Goal: Task Accomplishment & Management: Manage account settings

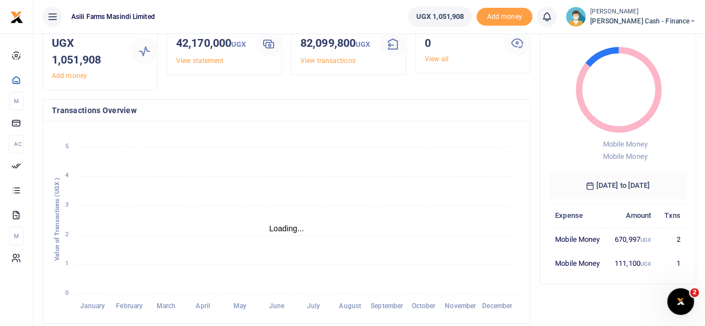
scroll to position [56, 0]
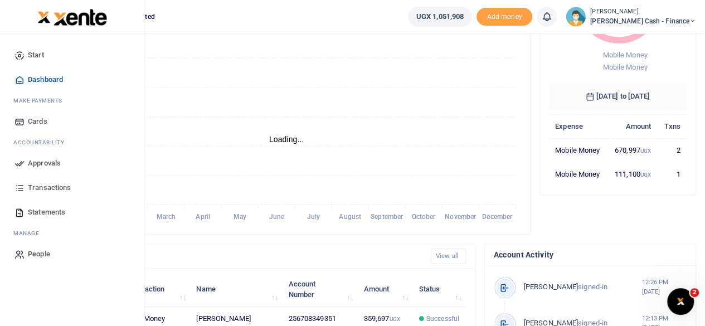
scroll to position [56, 0]
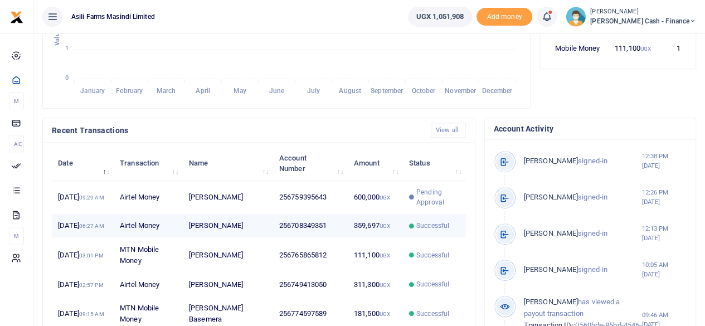
scroll to position [9, 9]
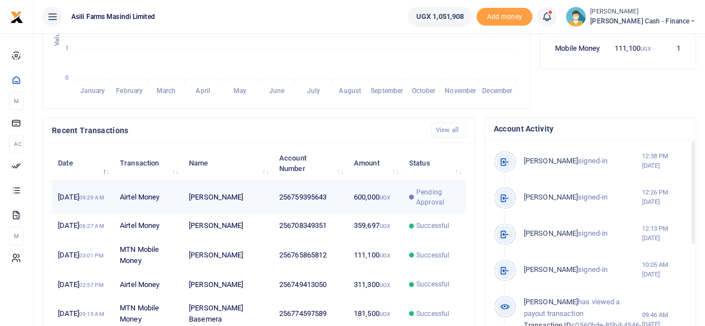
click at [378, 214] on td "600,000 UGX" at bounding box center [375, 197] width 55 height 33
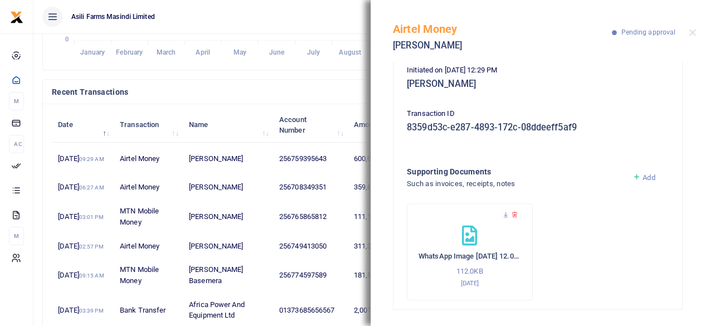
scroll to position [334, 0]
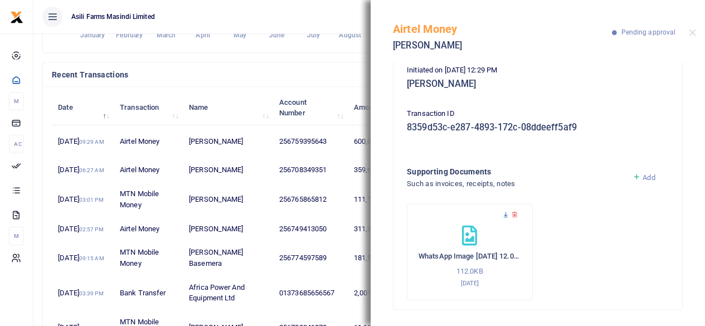
click at [505, 213] on icon at bounding box center [505, 214] width 7 height 7
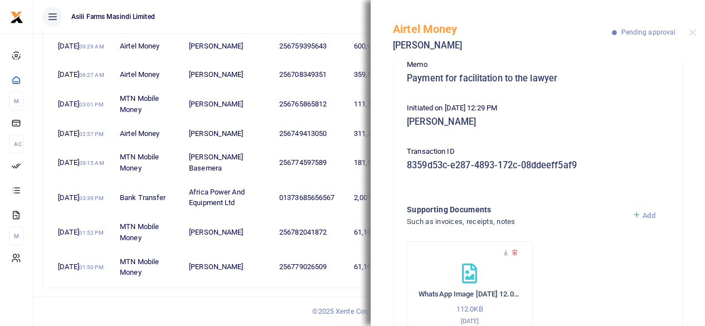
scroll to position [88, 0]
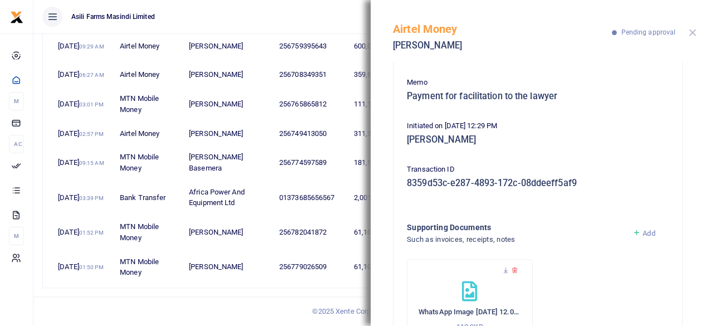
click at [694, 32] on button "Close" at bounding box center [692, 32] width 7 height 7
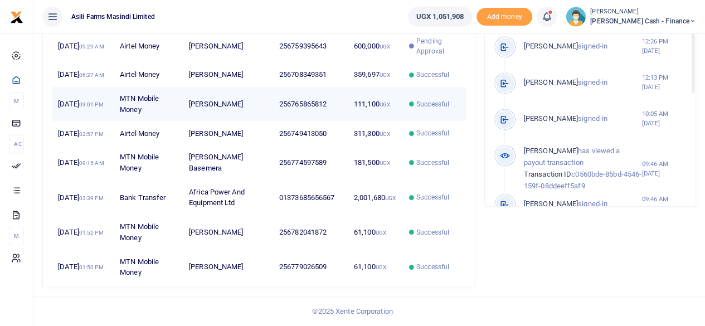
scroll to position [296, 0]
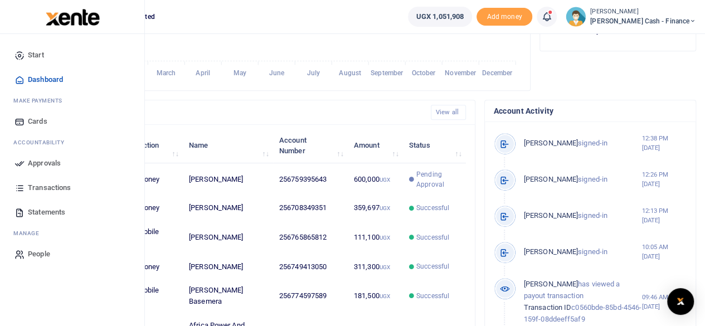
click at [37, 162] on span "Approvals" at bounding box center [44, 163] width 33 height 11
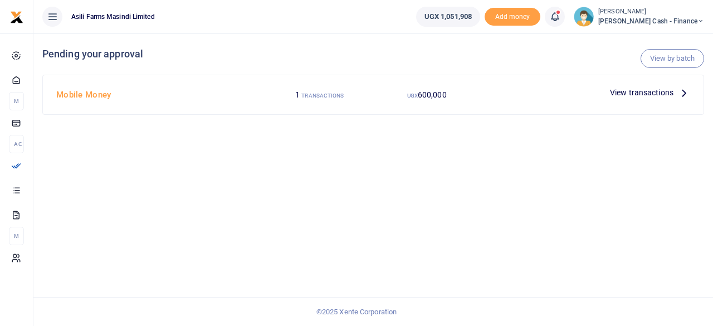
click at [675, 93] on p "View transactions" at bounding box center [650, 92] width 80 height 12
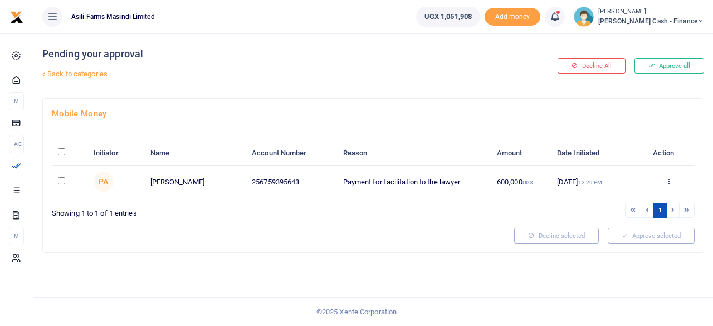
click at [61, 152] on input "\a \a : activate to sort column descending" at bounding box center [61, 151] width 7 height 7
checkbox input "true"
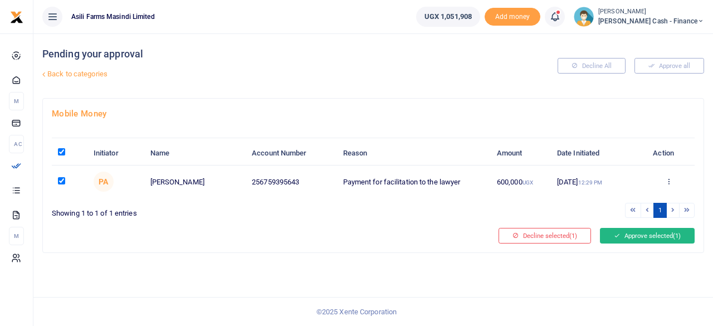
click at [648, 239] on button "Approve selected (1)" at bounding box center [647, 236] width 95 height 16
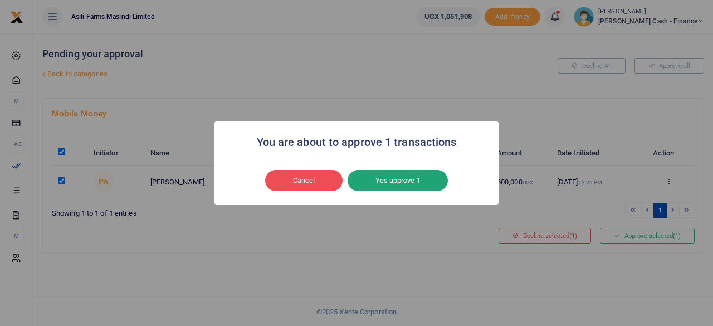
click at [407, 185] on button "Yes approve 1" at bounding box center [398, 180] width 100 height 21
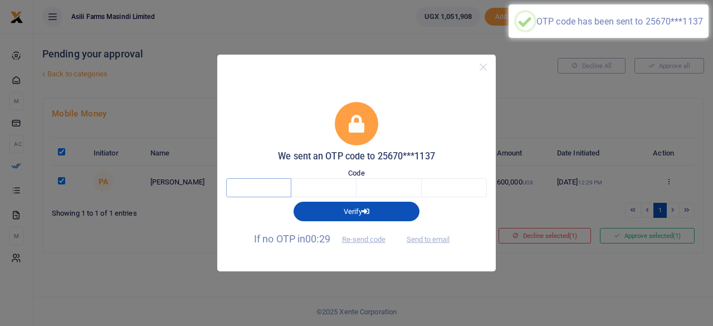
click at [269, 191] on input "text" at bounding box center [258, 187] width 65 height 19
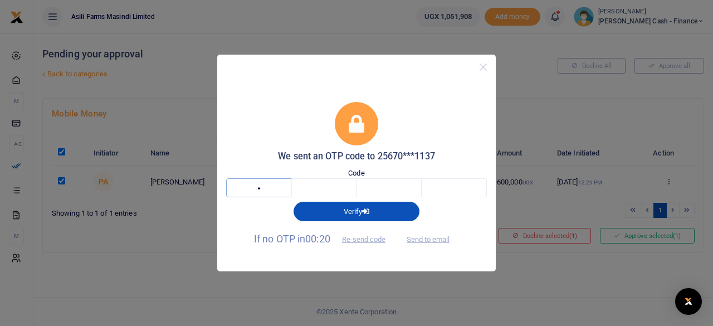
type input "1"
type input "3"
type input "1"
type input "5"
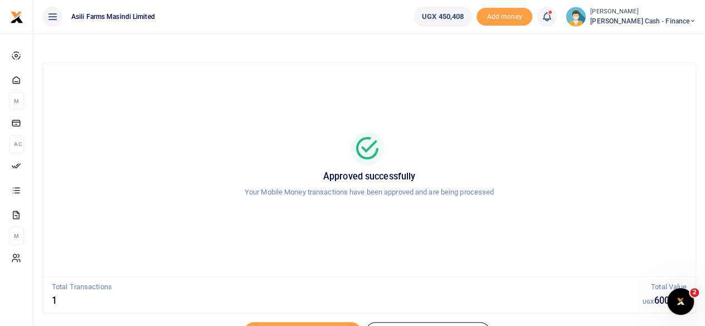
click at [694, 21] on icon at bounding box center [692, 21] width 7 height 8
click at [650, 103] on link "Logout" at bounding box center [616, 102] width 88 height 16
